Goal: Task Accomplishment & Management: Complete application form

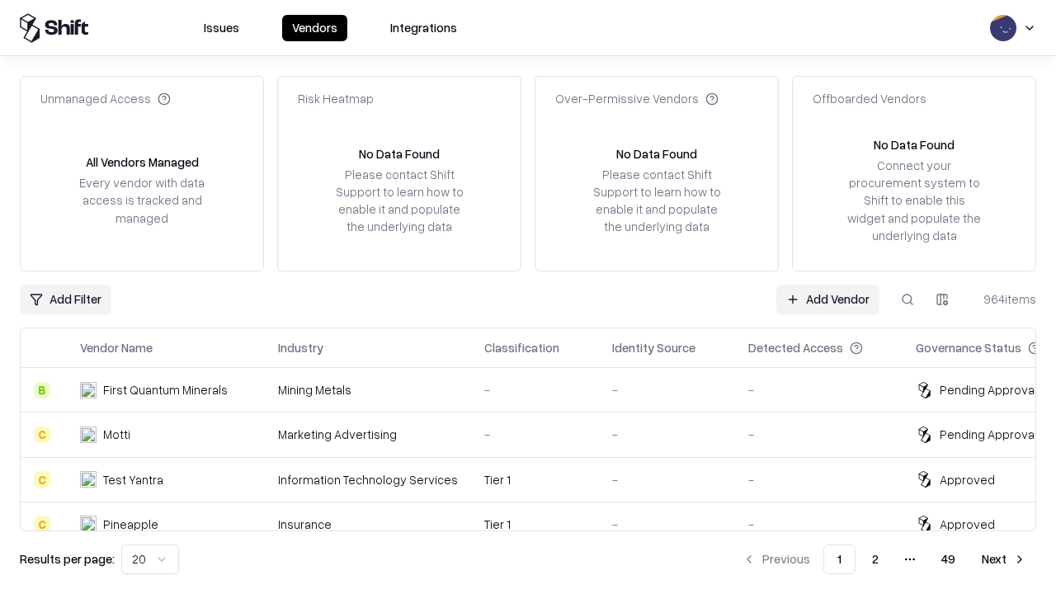
click at [828, 299] on link "Add Vendor" at bounding box center [828, 300] width 103 height 30
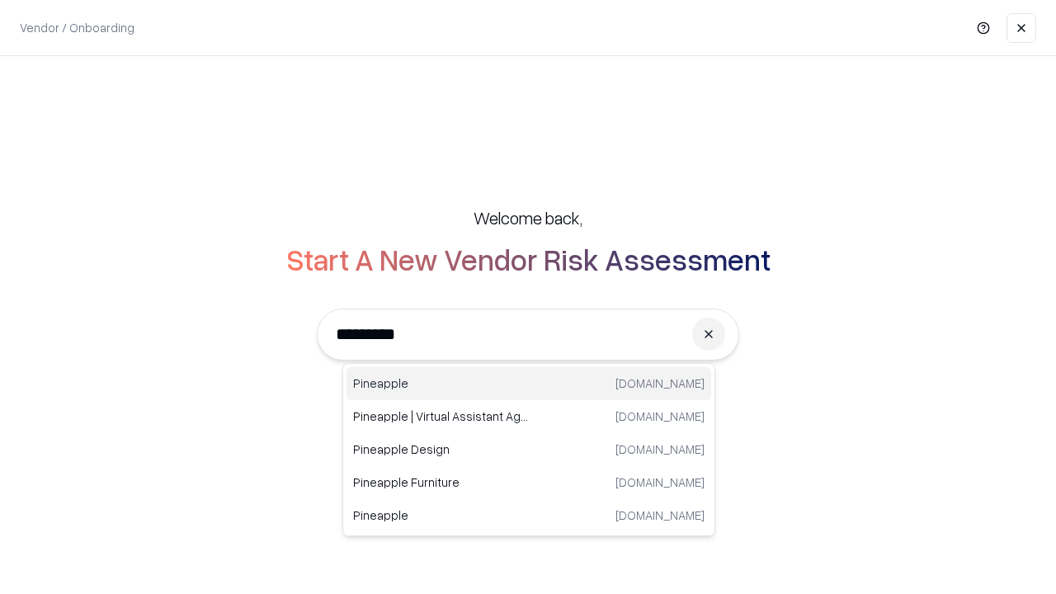
click at [529, 384] on div "Pineapple [DOMAIN_NAME]" at bounding box center [529, 383] width 365 height 33
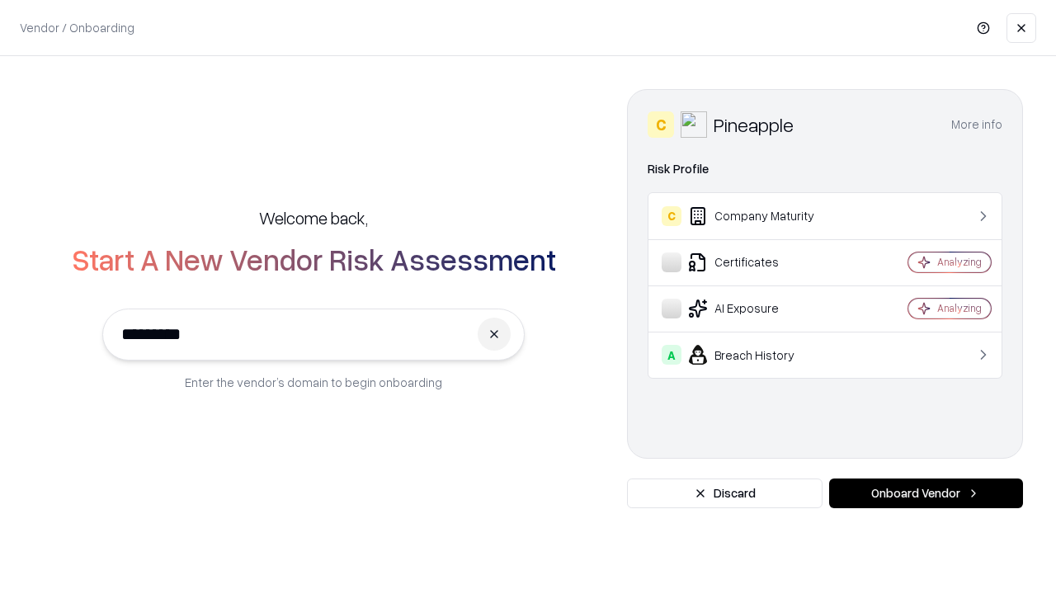
type input "*********"
click at [926, 494] on button "Onboard Vendor" at bounding box center [926, 494] width 194 height 30
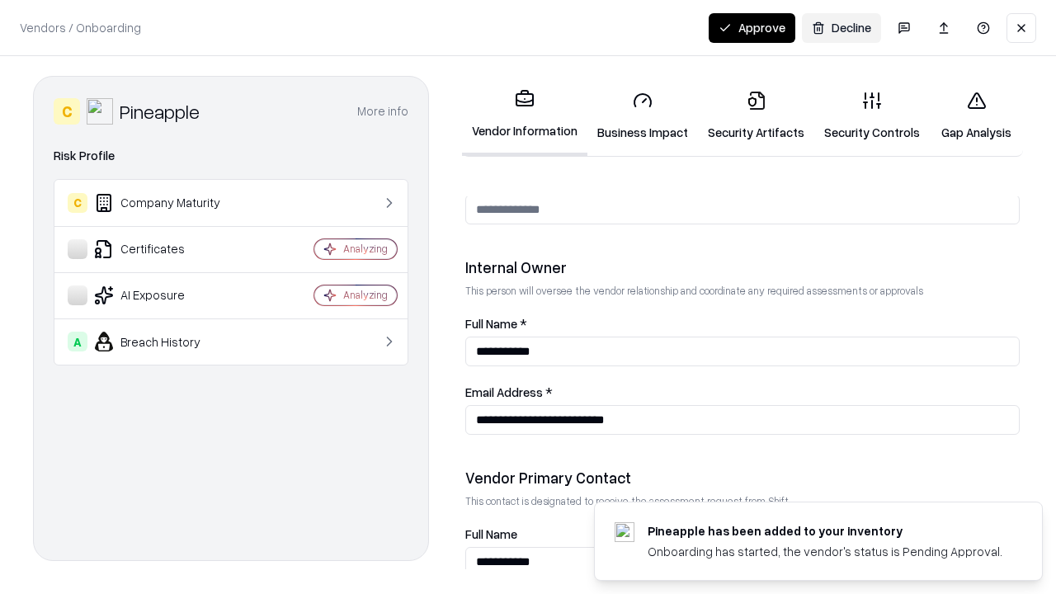
scroll to position [855, 0]
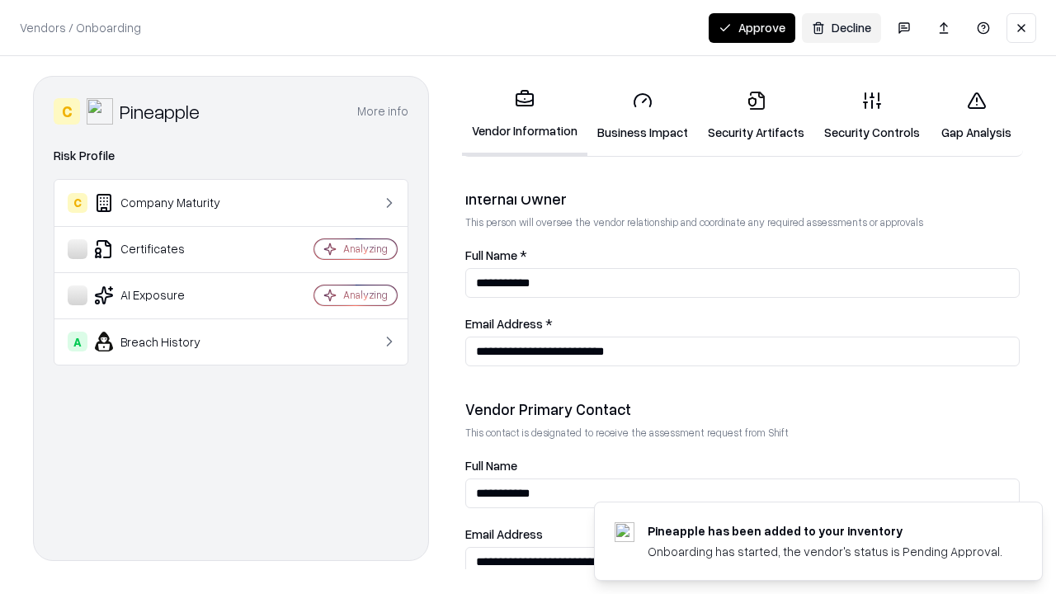
click at [756, 116] on link "Security Artifacts" at bounding box center [756, 116] width 116 height 77
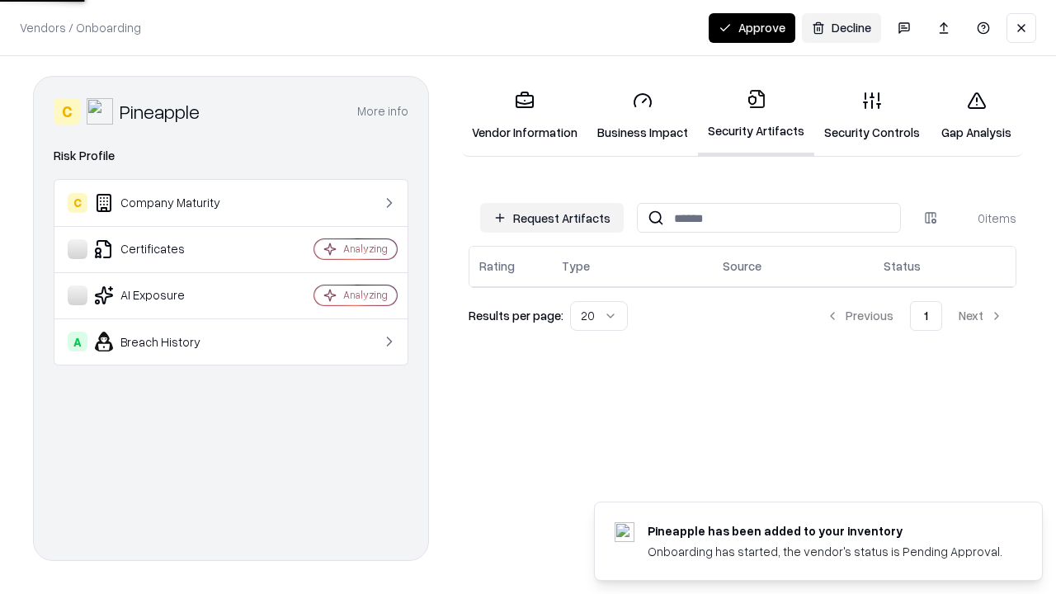
click at [552, 218] on button "Request Artifacts" at bounding box center [552, 218] width 144 height 30
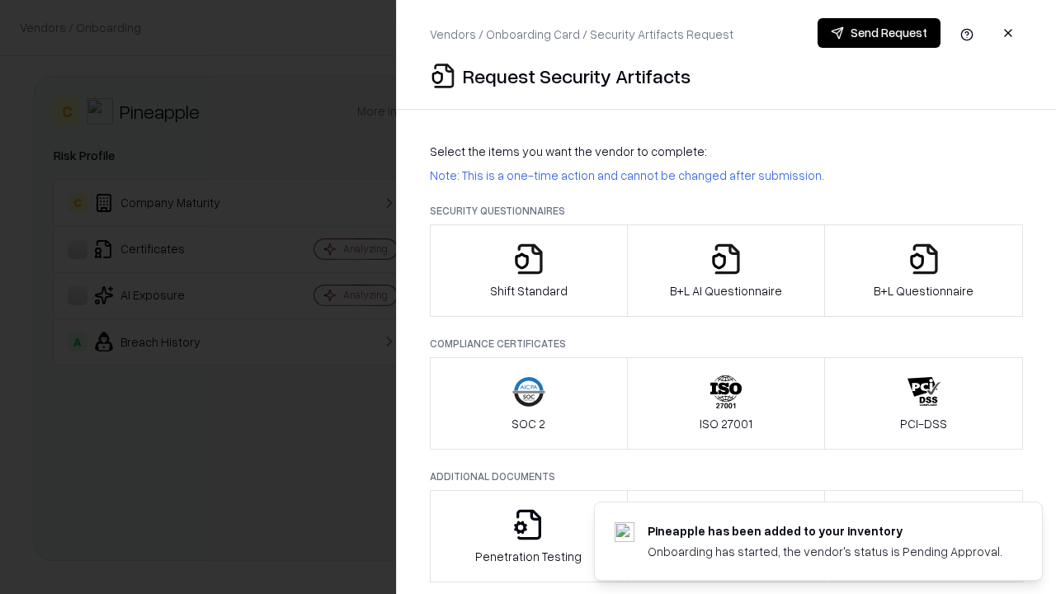
click at [924, 271] on icon "button" at bounding box center [924, 259] width 33 height 33
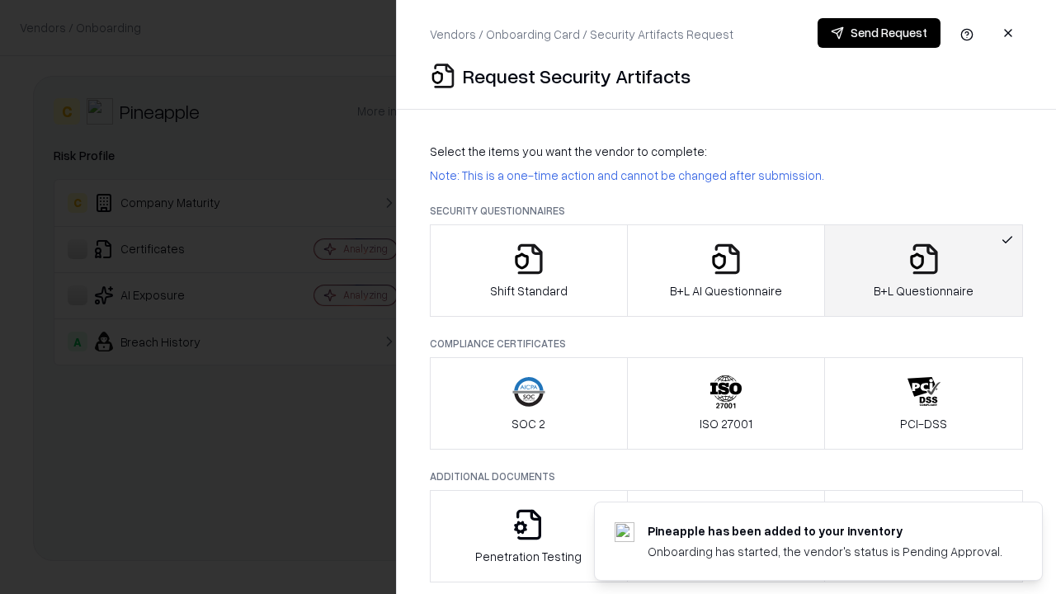
click at [725, 271] on icon "button" at bounding box center [726, 259] width 33 height 33
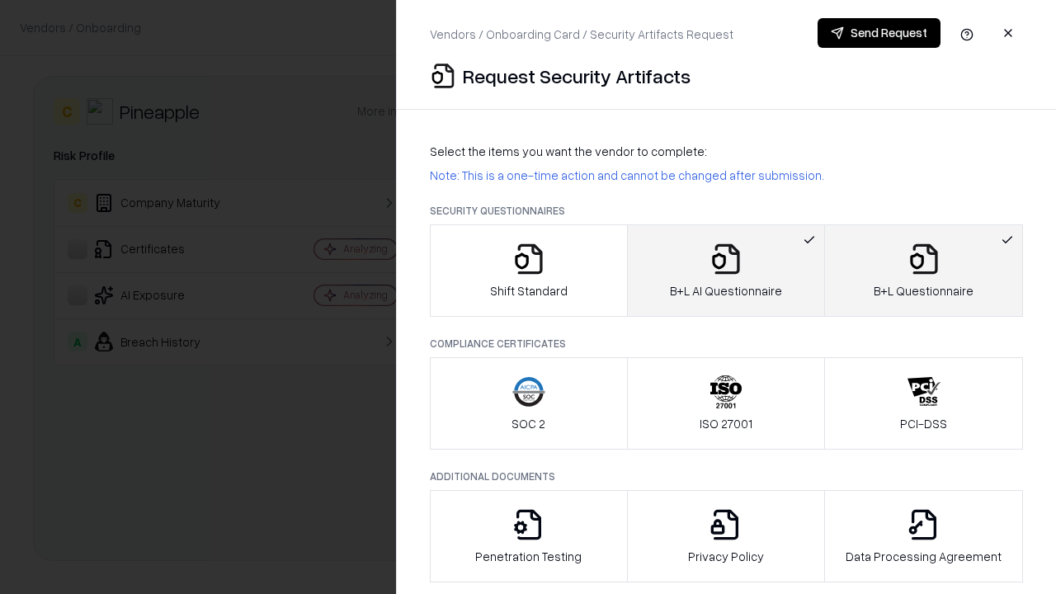
click at [879, 33] on button "Send Request" at bounding box center [879, 33] width 123 height 30
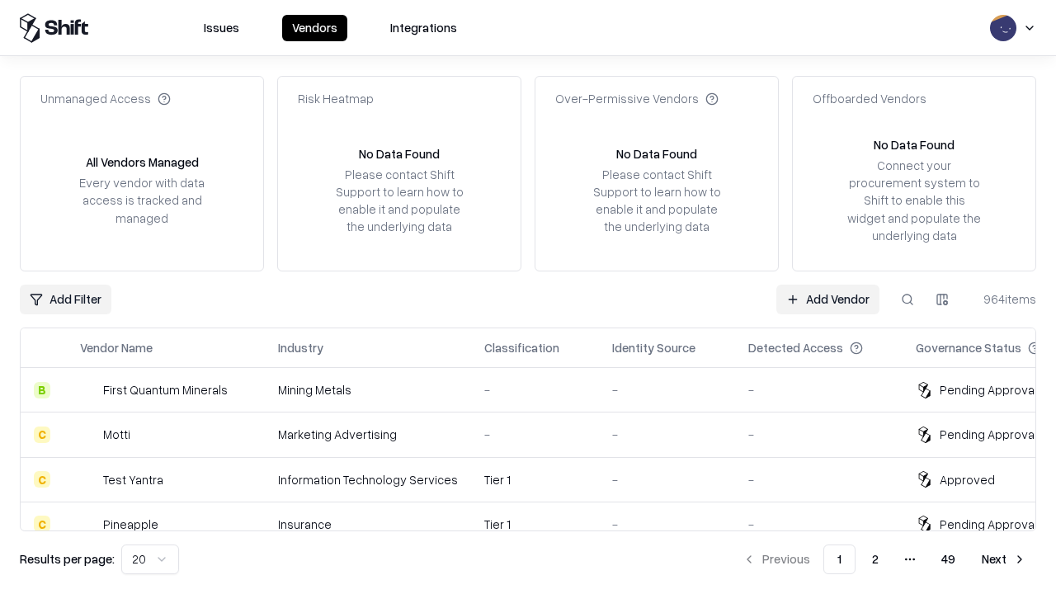
click at [908, 299] on button at bounding box center [908, 300] width 30 height 30
type input "*********"
click at [538, 516] on div "Tier 1" at bounding box center [535, 524] width 102 height 17
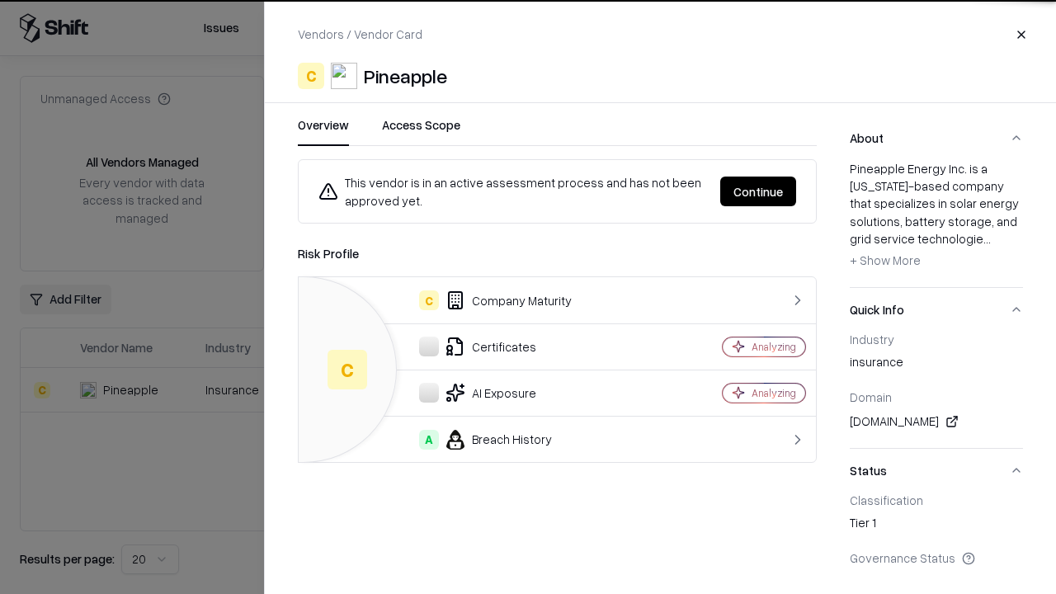
click at [758, 191] on button "Continue" at bounding box center [759, 192] width 76 height 30
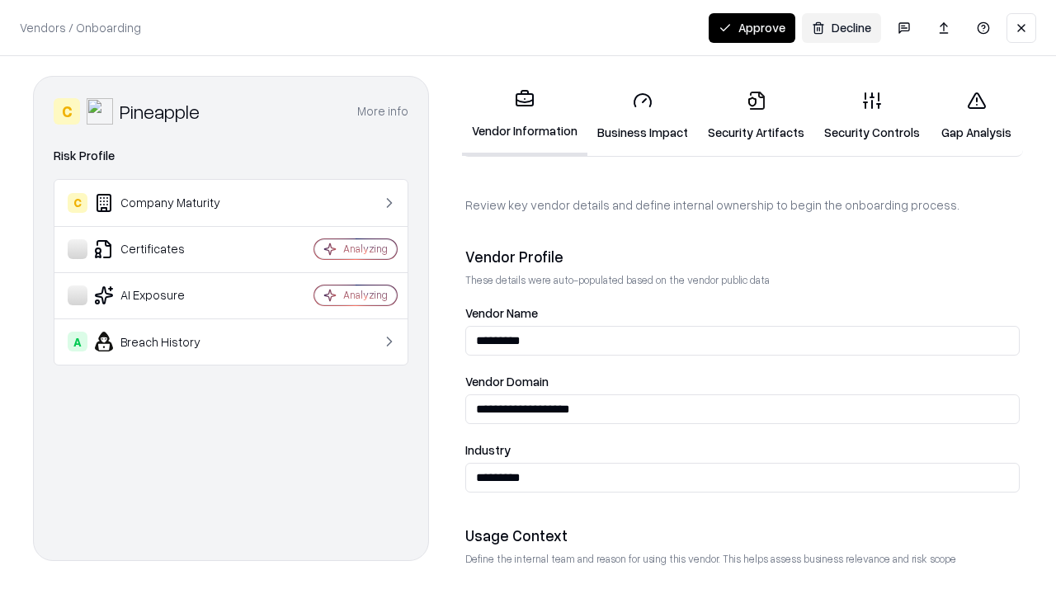
click at [756, 116] on link "Security Artifacts" at bounding box center [756, 116] width 116 height 77
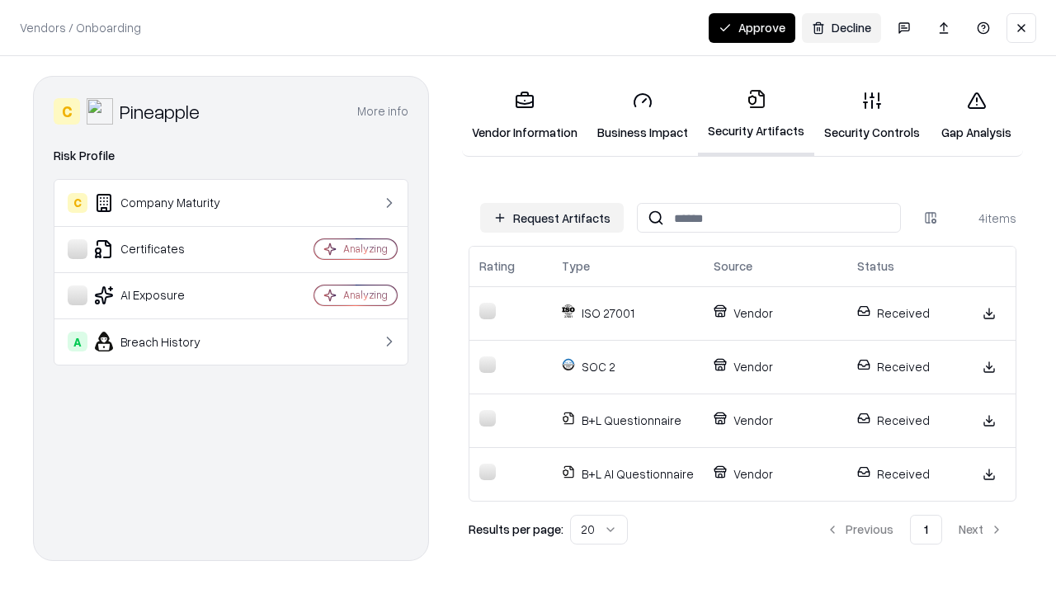
click at [752, 27] on button "Approve" at bounding box center [752, 28] width 87 height 30
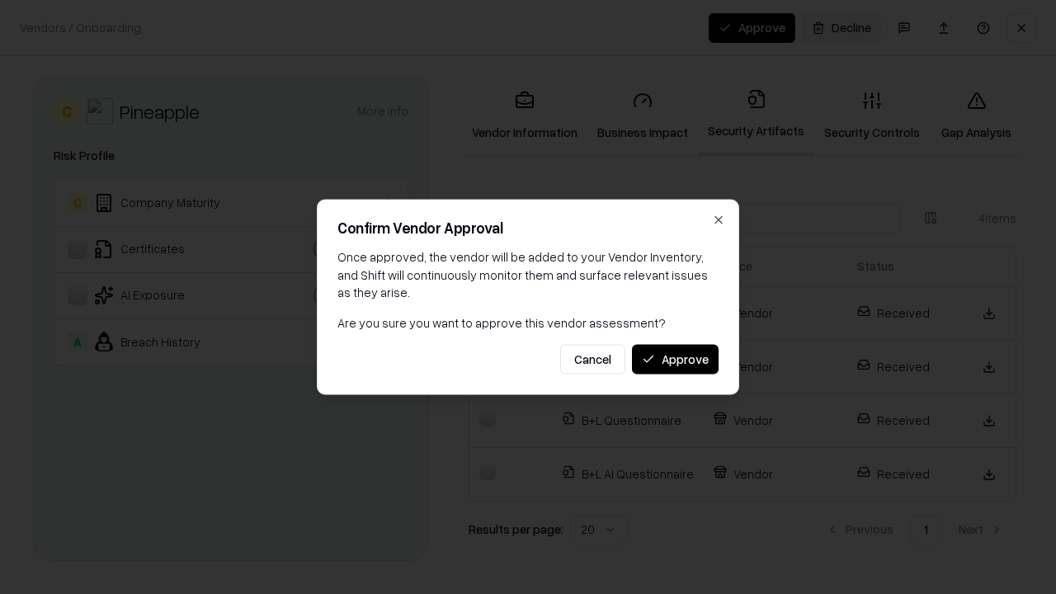
click at [675, 359] on button "Approve" at bounding box center [675, 359] width 87 height 30
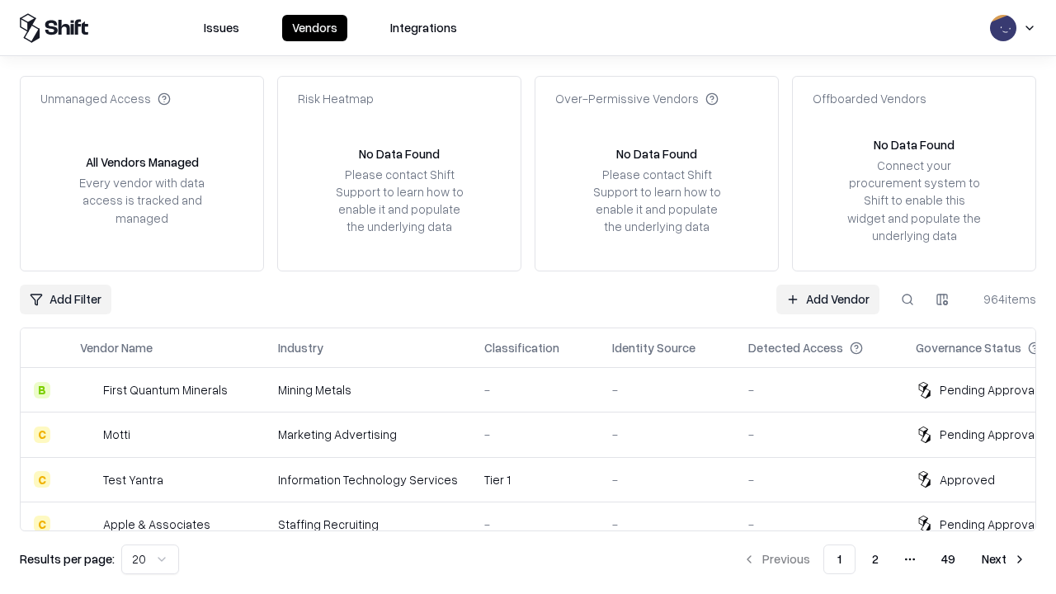
type input "*********"
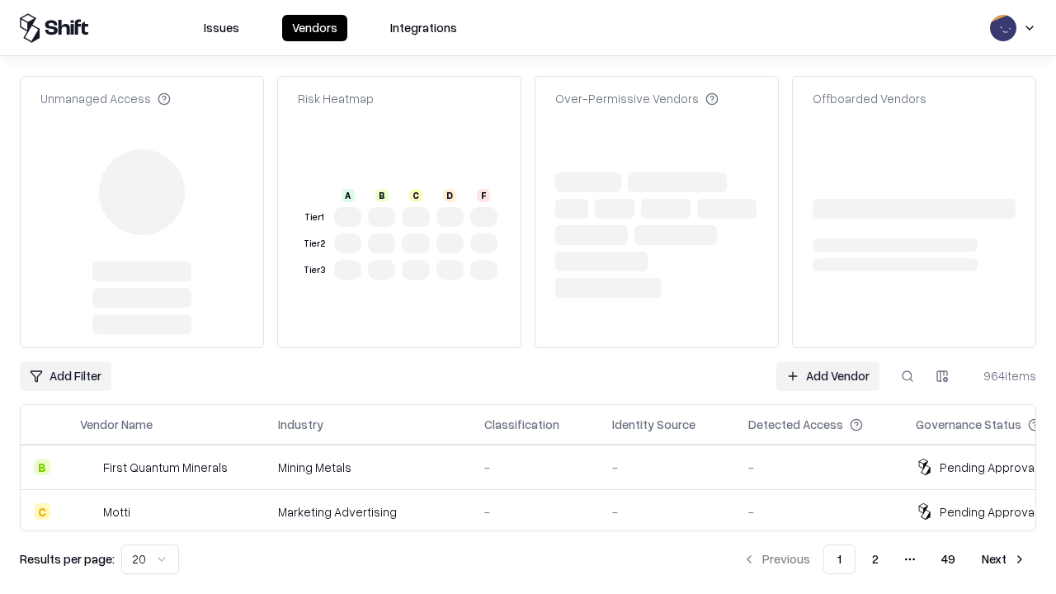
click at [828, 362] on link "Add Vendor" at bounding box center [828, 377] width 103 height 30
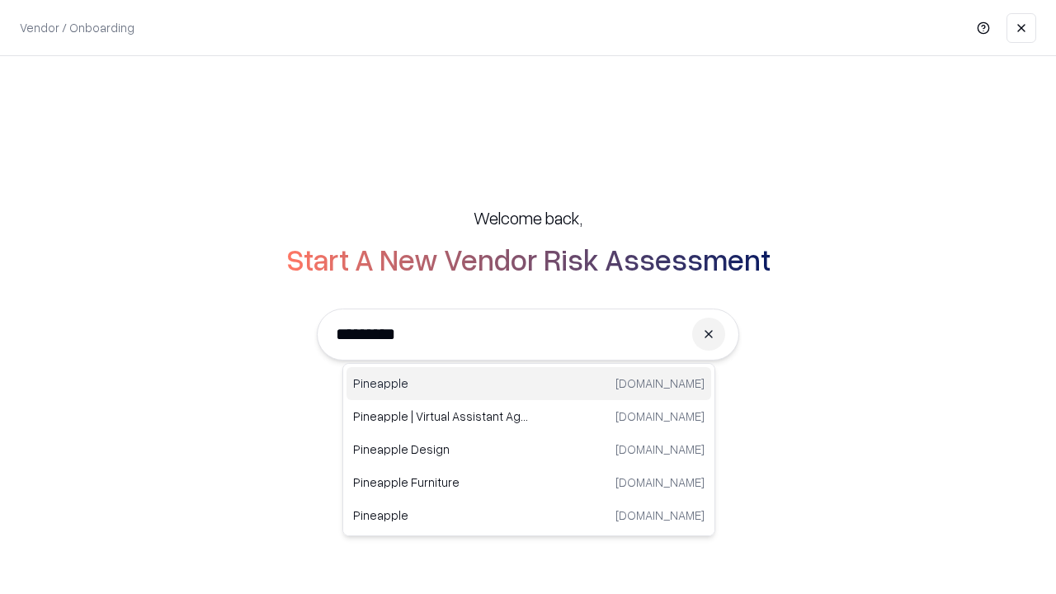
click at [529, 384] on div "Pineapple [DOMAIN_NAME]" at bounding box center [529, 383] width 365 height 33
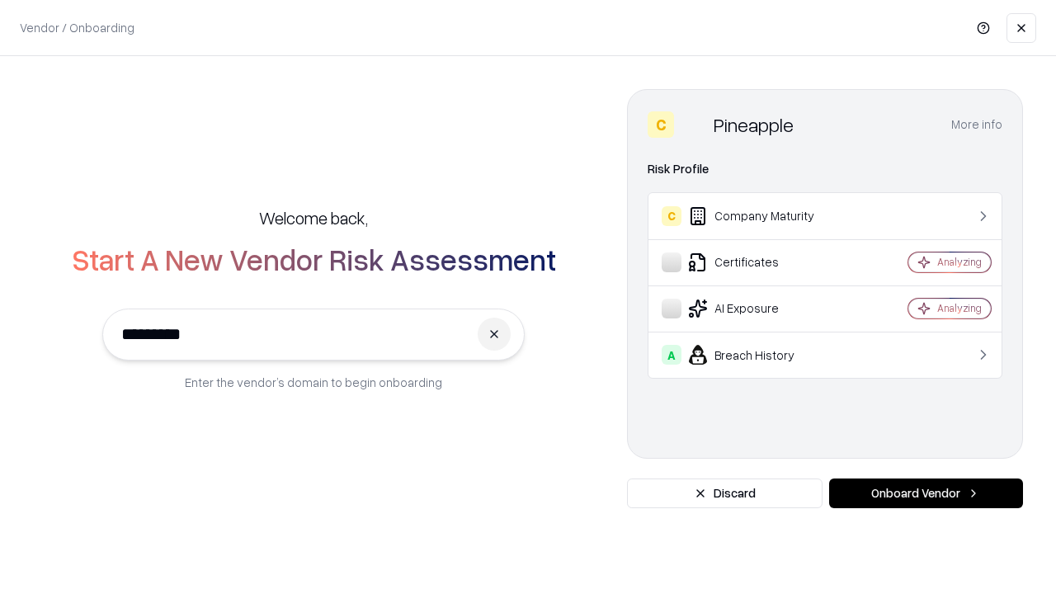
type input "*********"
click at [926, 494] on button "Onboard Vendor" at bounding box center [926, 494] width 194 height 30
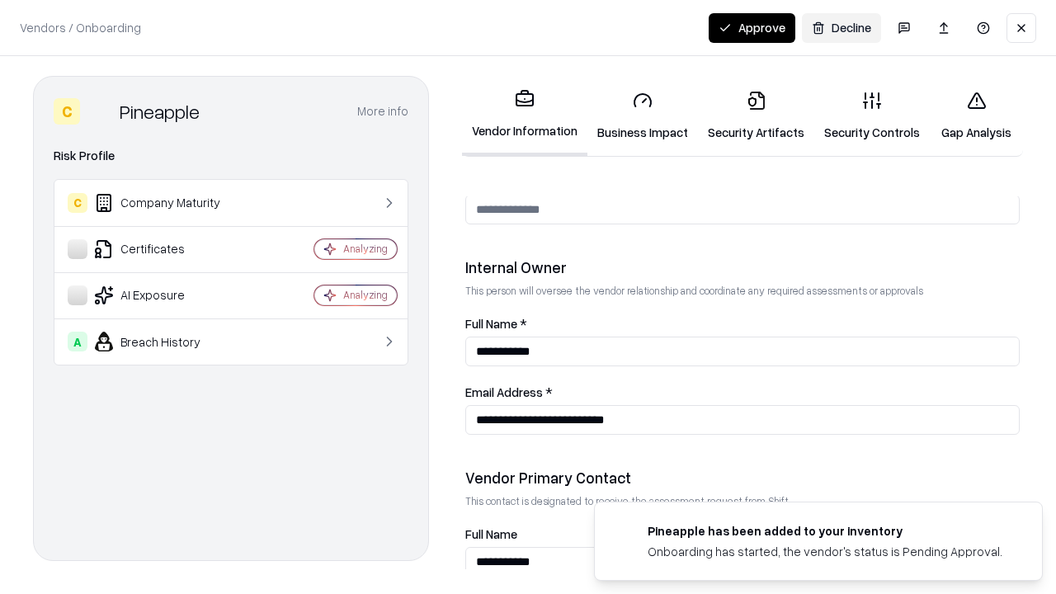
scroll to position [855, 0]
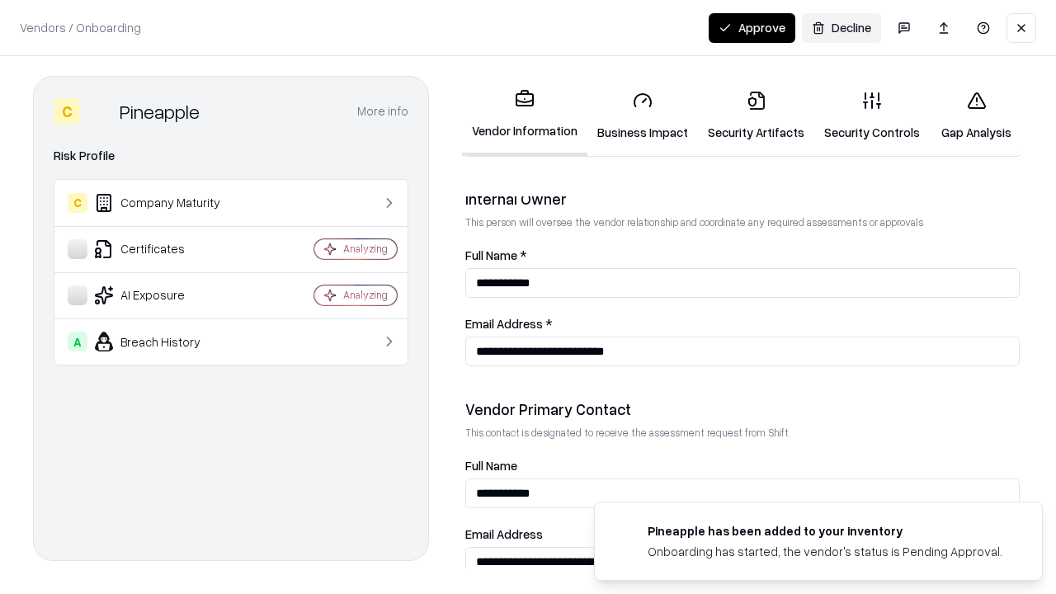
click at [752, 27] on button "Approve" at bounding box center [752, 28] width 87 height 30
